Goal: Task Accomplishment & Management: Use online tool/utility

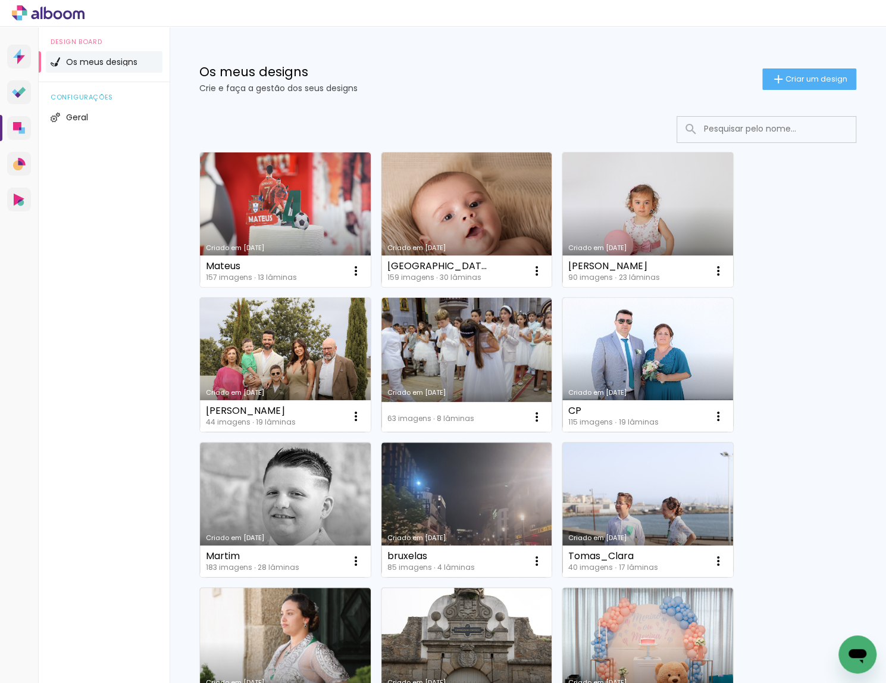
click at [714, 127] on input at bounding box center [783, 129] width 170 height 24
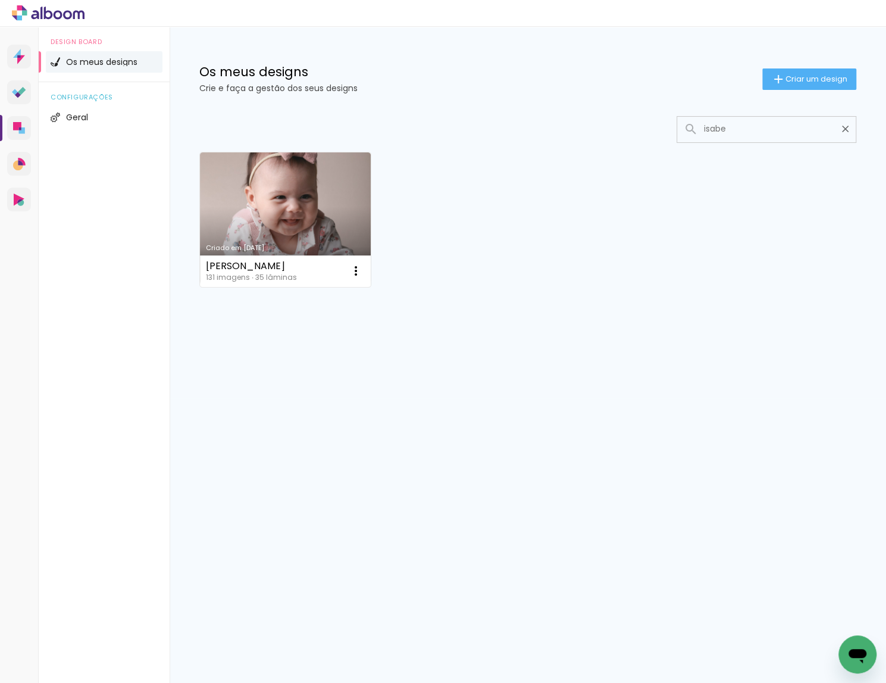
type input "[PERSON_NAME]"
drag, startPoint x: 325, startPoint y: 239, endPoint x: 524, endPoint y: 270, distance: 201.8
click at [325, 239] on link "Criado em [DATE]" at bounding box center [285, 219] width 171 height 135
